Goal: Task Accomplishment & Management: Manage account settings

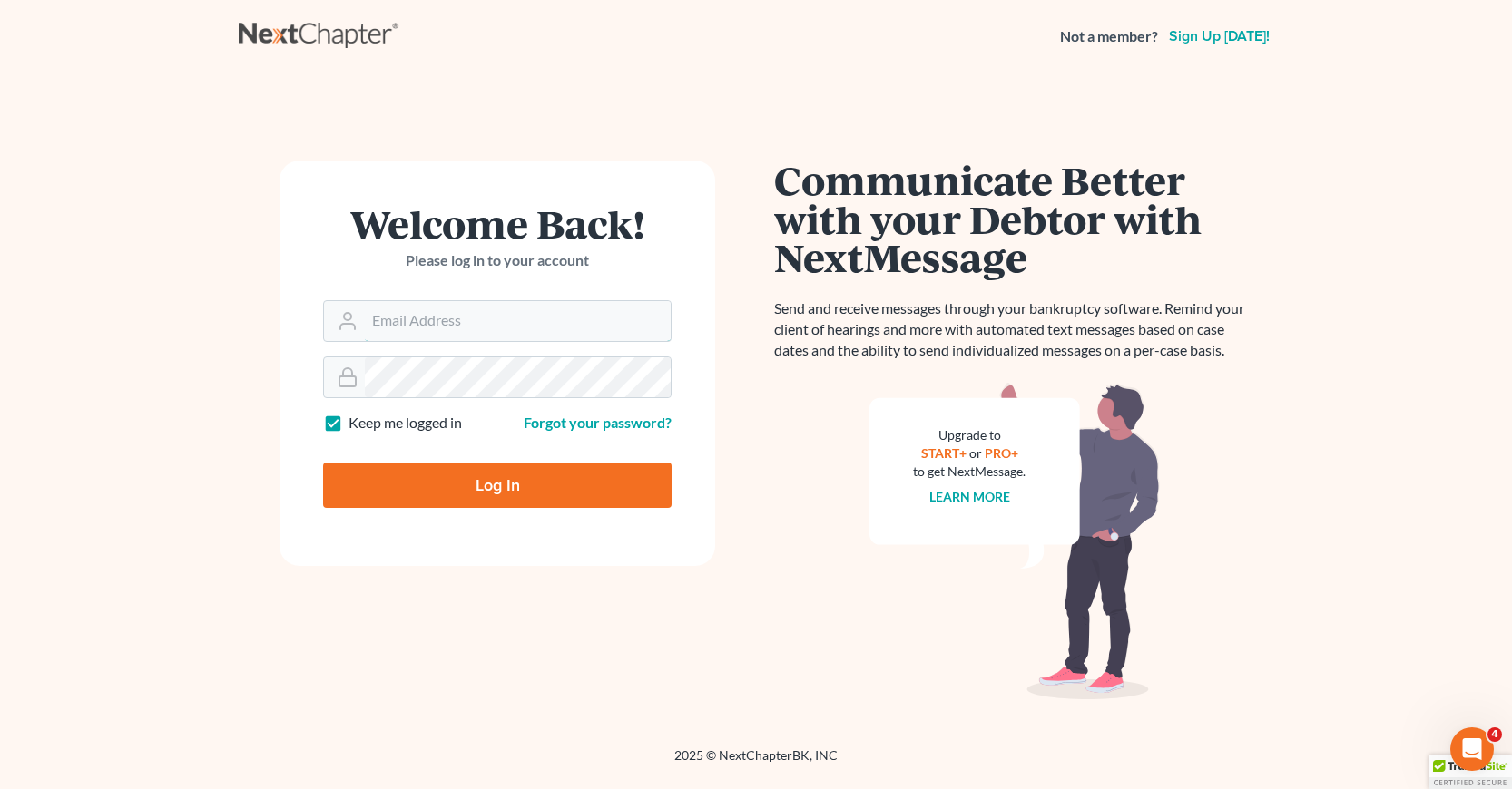
type input "[EMAIL_ADDRESS][DOMAIN_NAME]"
click at [510, 488] on input "Log In" at bounding box center [496, 485] width 348 height 45
type input "Thinking..."
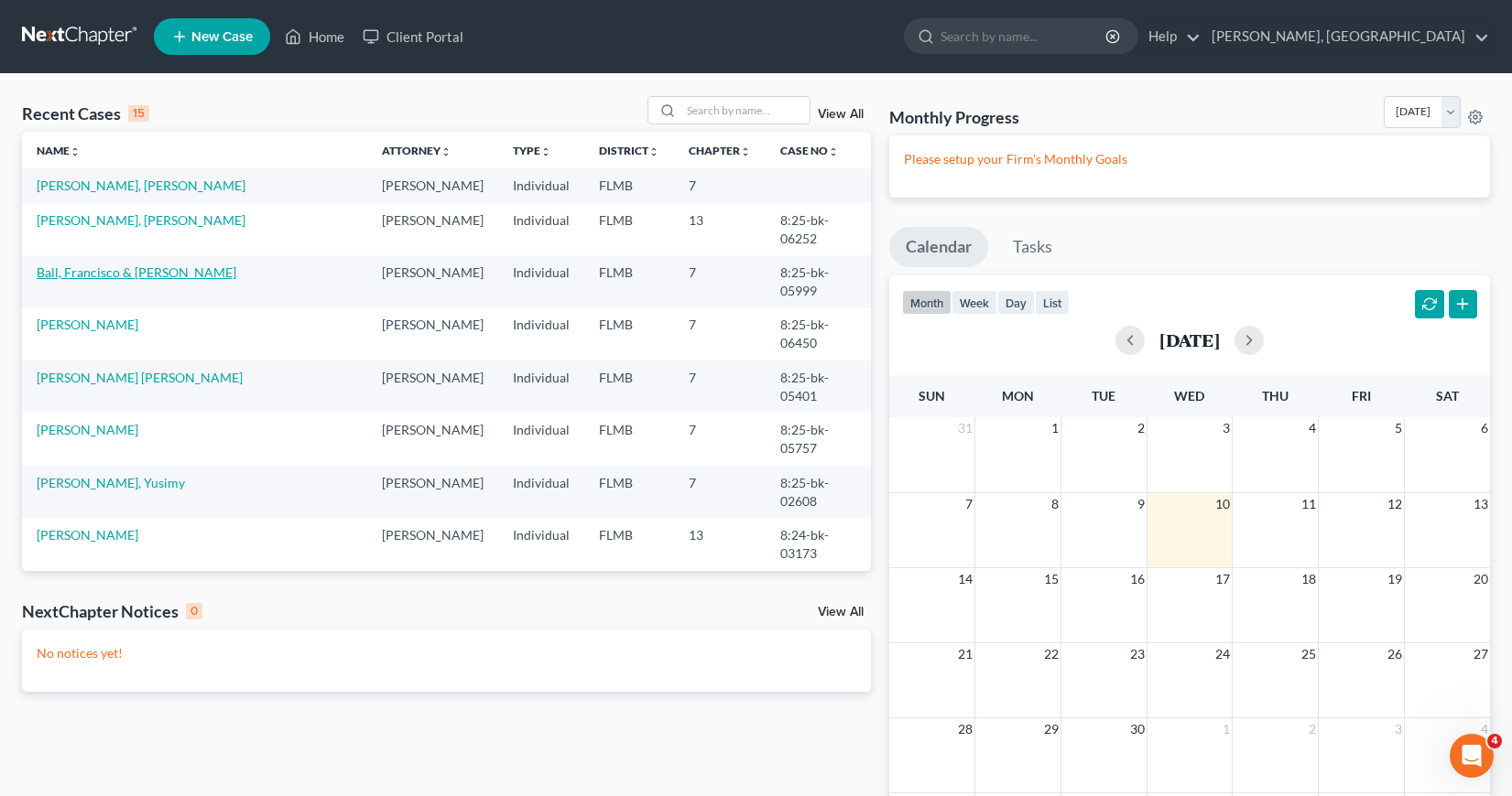
click at [110, 280] on link "Ball, Francisco & [PERSON_NAME]" at bounding box center [136, 272] width 200 height 15
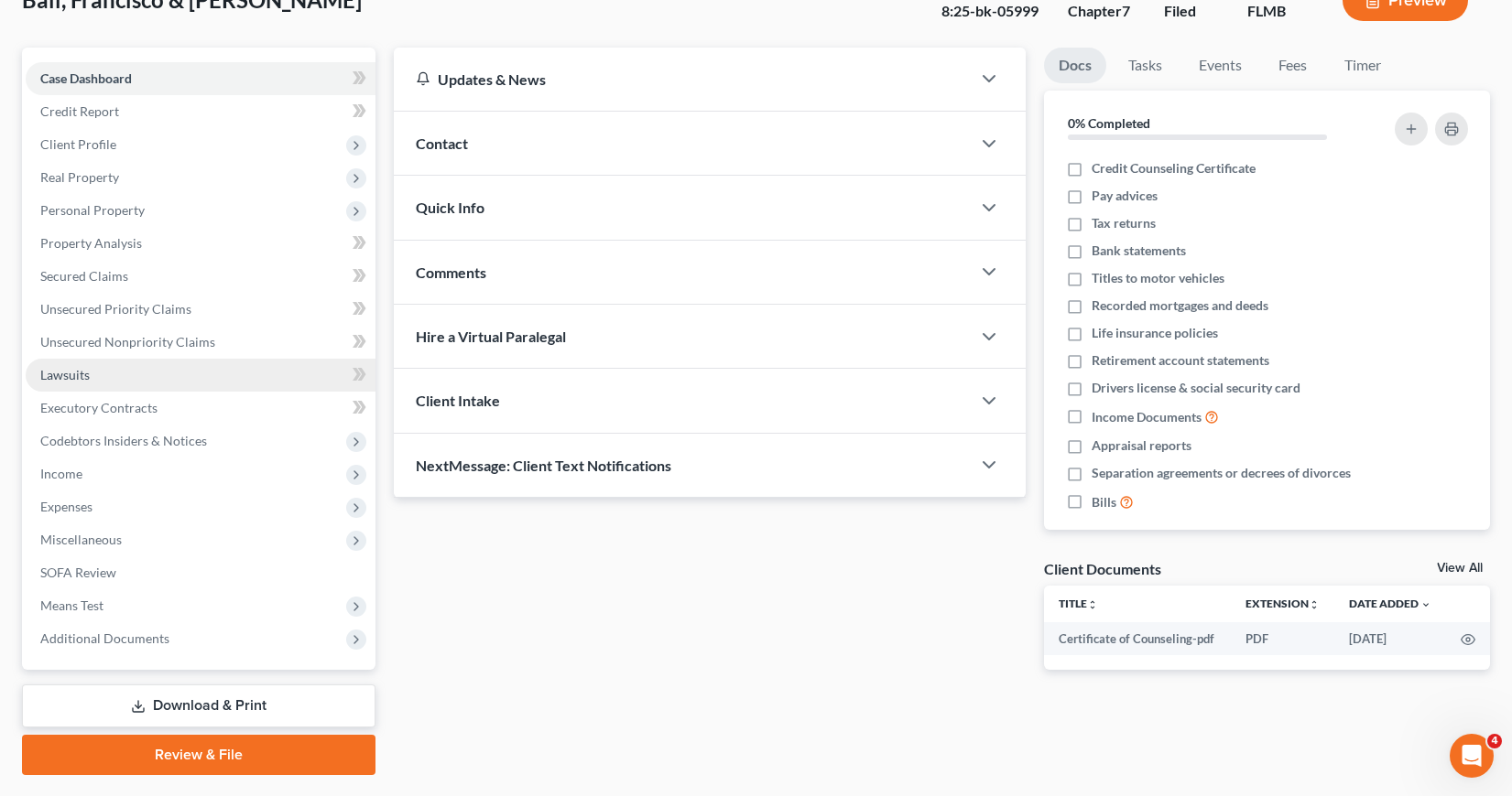
scroll to position [85, 0]
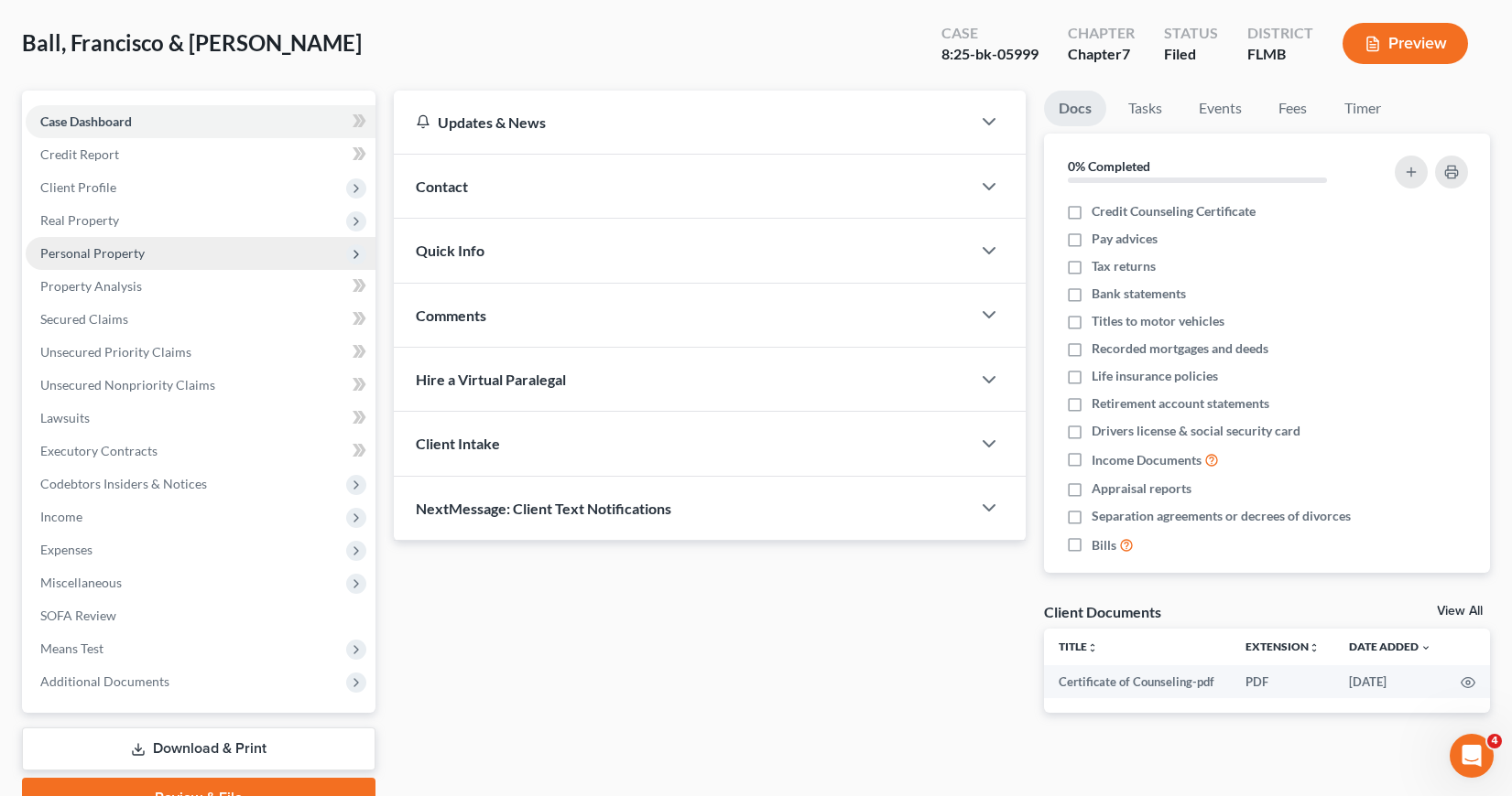
click at [108, 256] on span "Personal Property" at bounding box center [93, 253] width 104 height 15
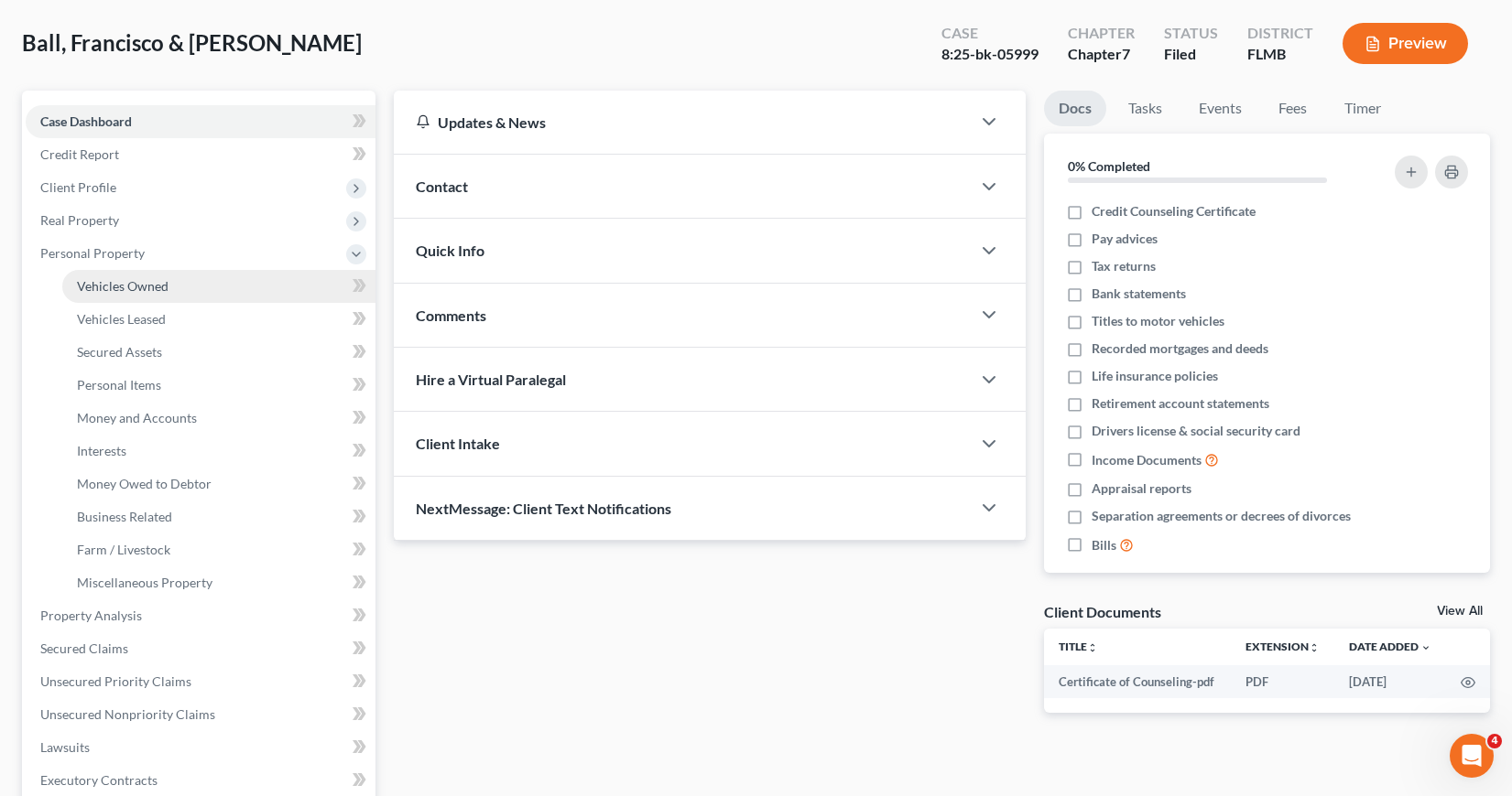
click at [128, 291] on span "Vehicles Owned" at bounding box center [122, 286] width 92 height 15
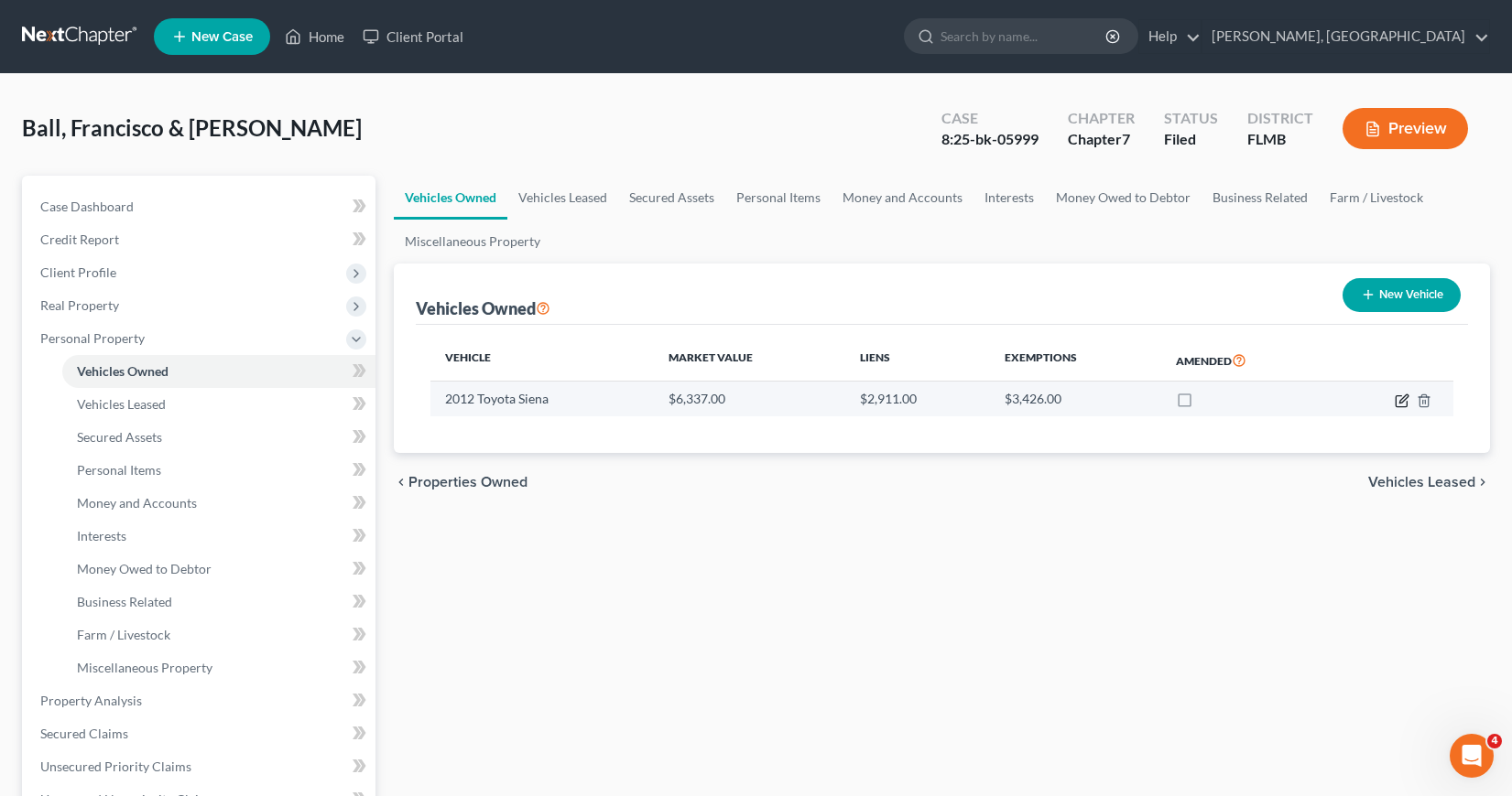
click at [1397, 400] on icon "button" at bounding box center [1401, 400] width 14 height 14
select select "0"
select select "14"
select select "2"
